Goal: Navigation & Orientation: Go to known website

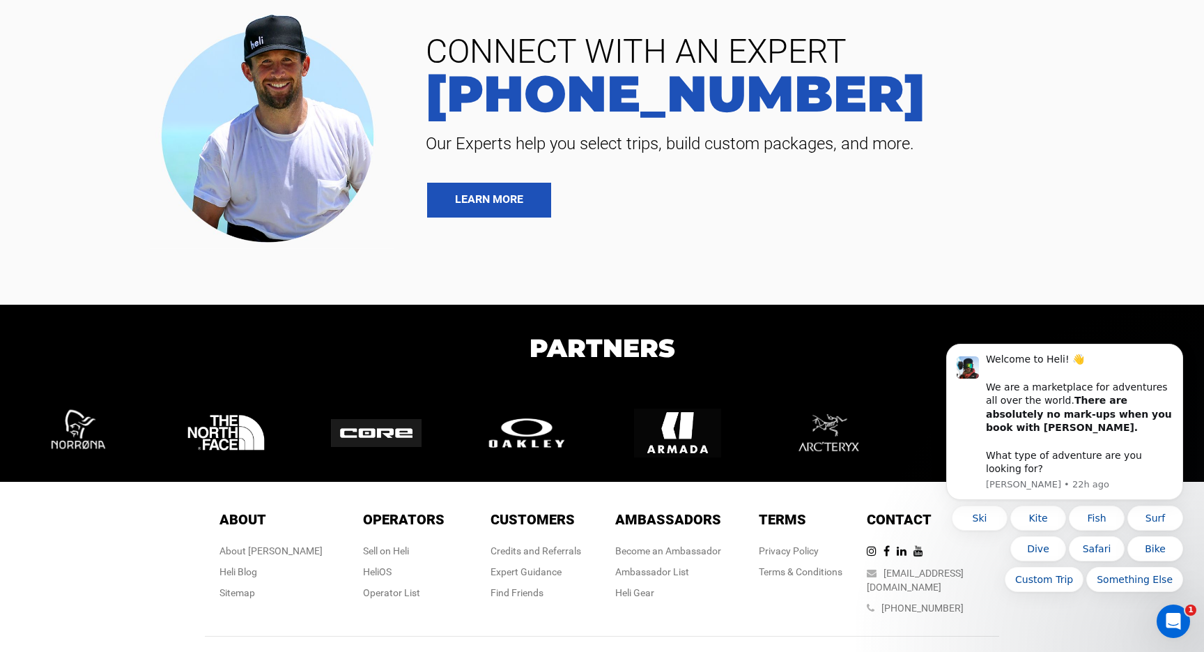
scroll to position [3319, 0]
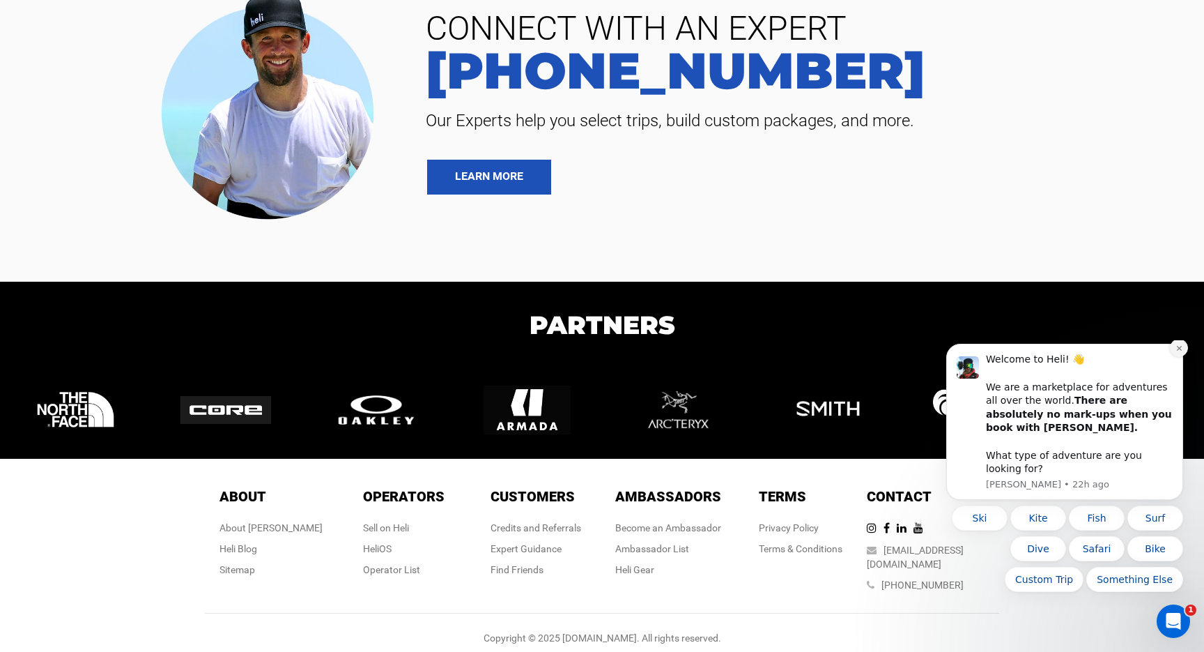
click at [1176, 352] on icon "Dismiss notification" at bounding box center [1180, 348] width 8 height 8
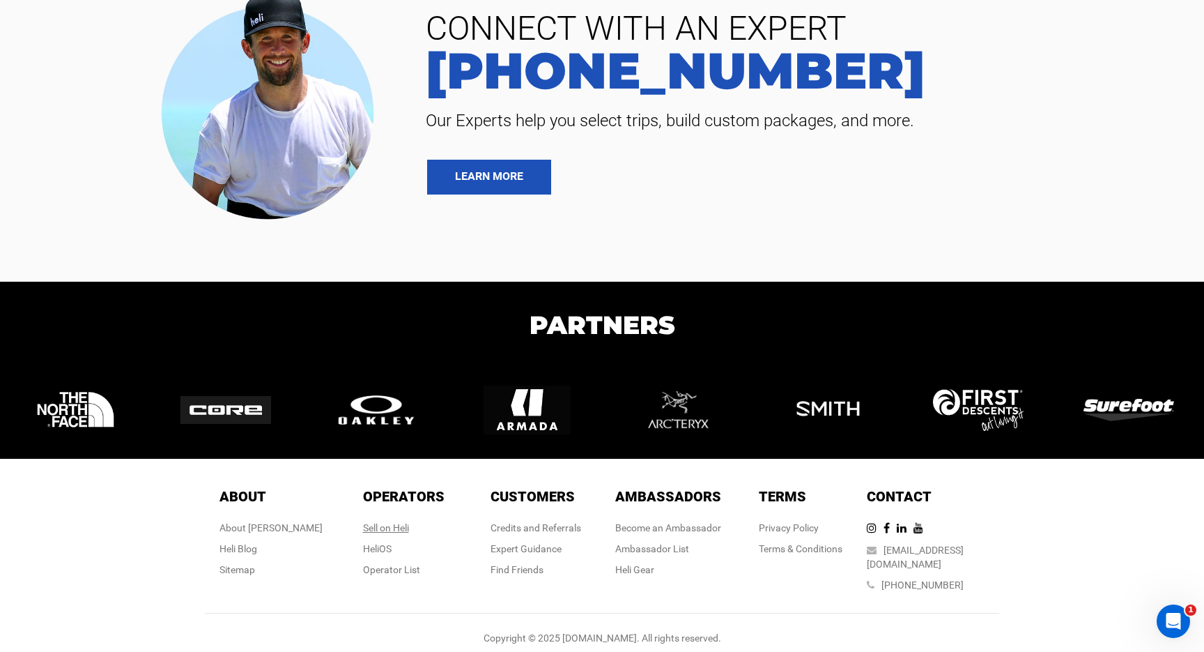
click at [395, 525] on div "Sell on Heli" at bounding box center [404, 528] width 82 height 14
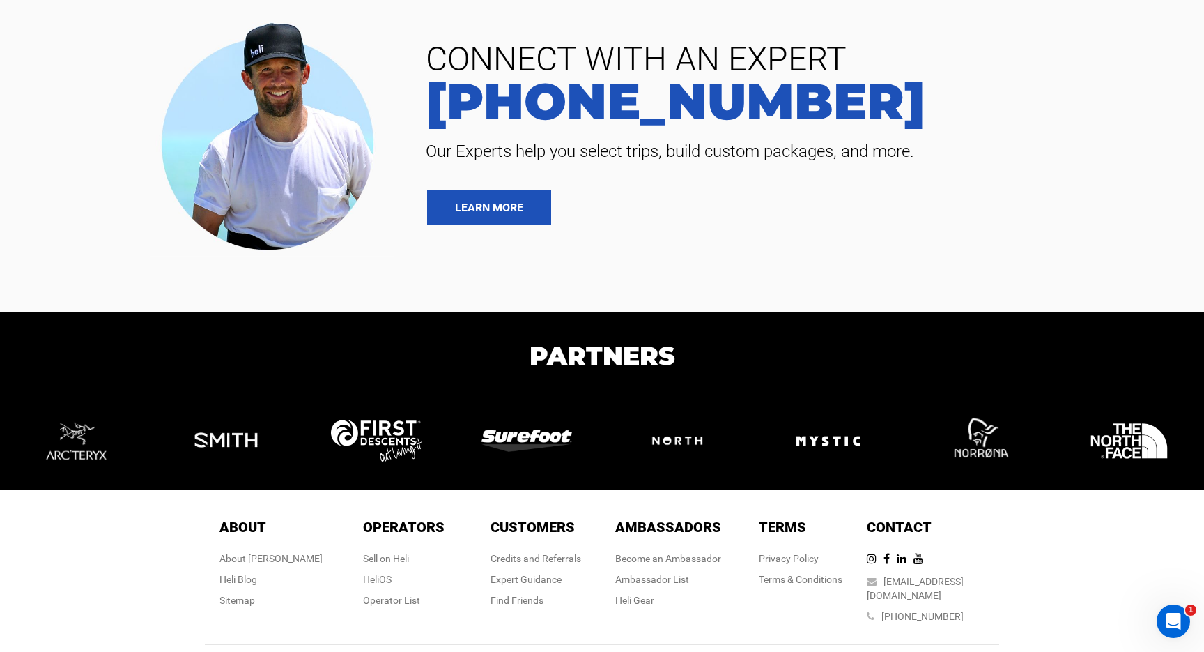
scroll to position [1683, 0]
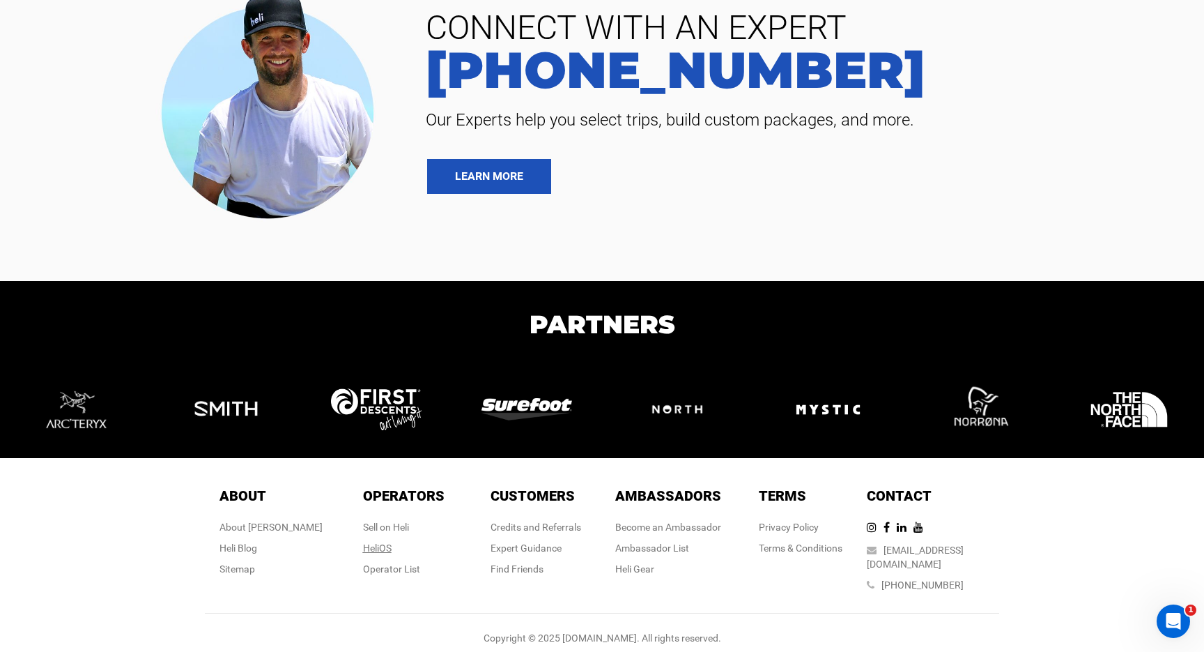
click at [376, 549] on link "HeliOS" at bounding box center [377, 547] width 29 height 11
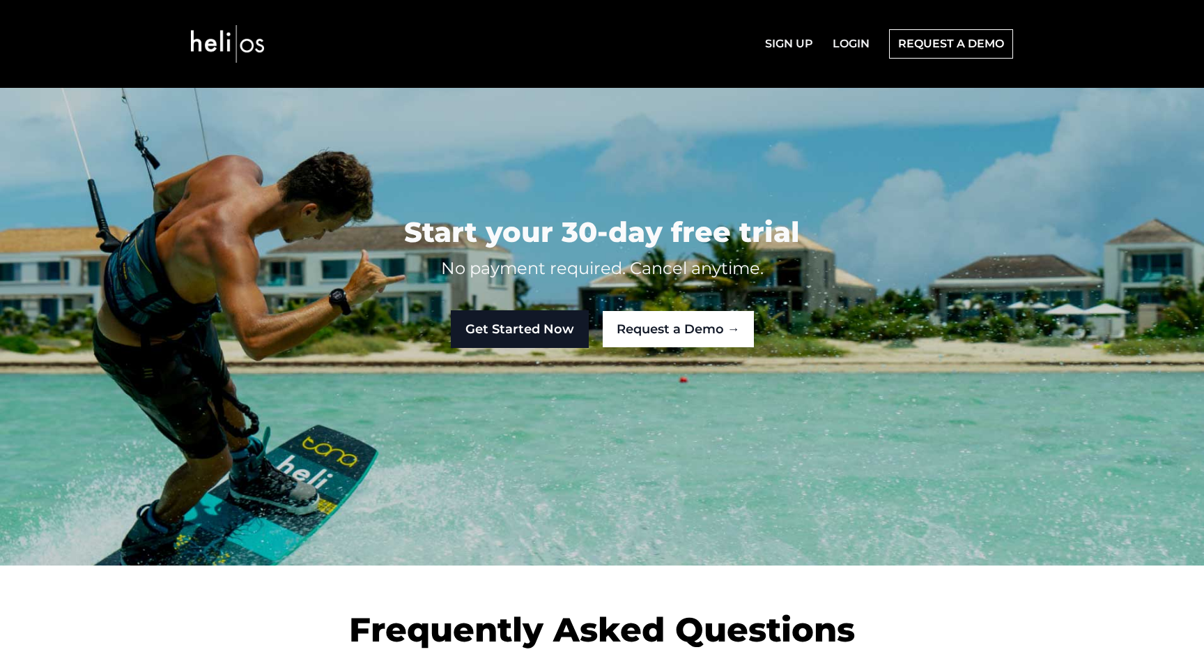
scroll to position [3501, 0]
